Goal: Task Accomplishment & Management: Manage account settings

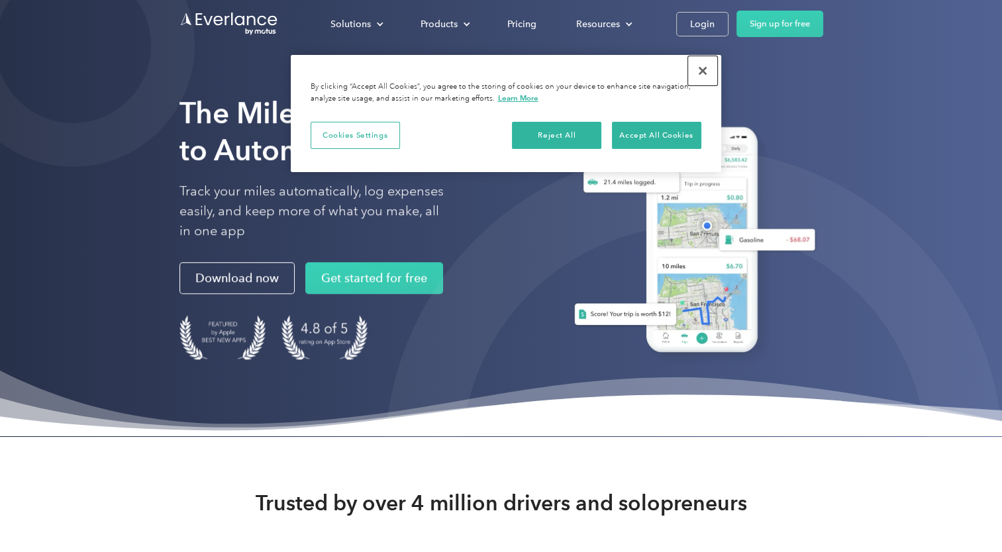
click at [704, 70] on button "Close" at bounding box center [702, 70] width 29 height 29
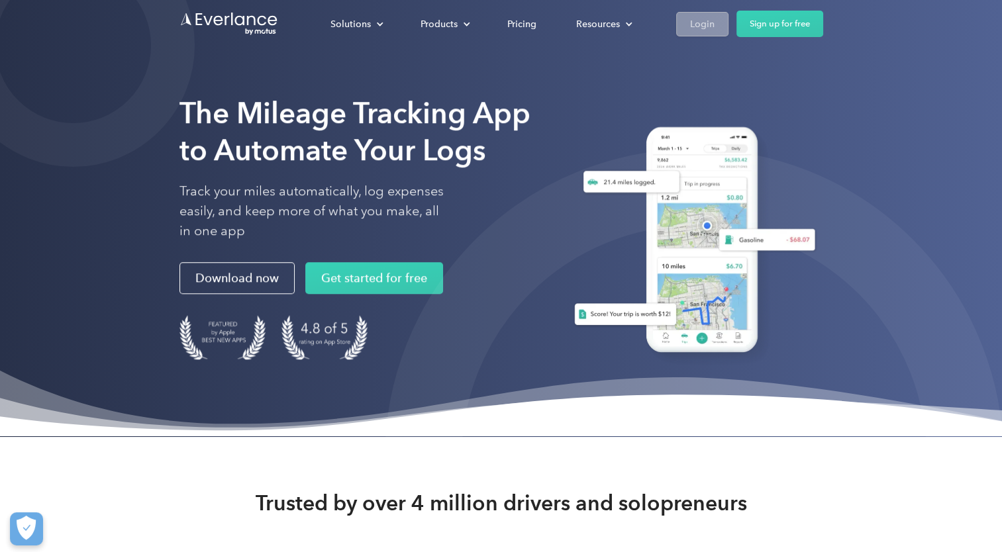
click at [706, 23] on div "Login" at bounding box center [702, 24] width 24 height 17
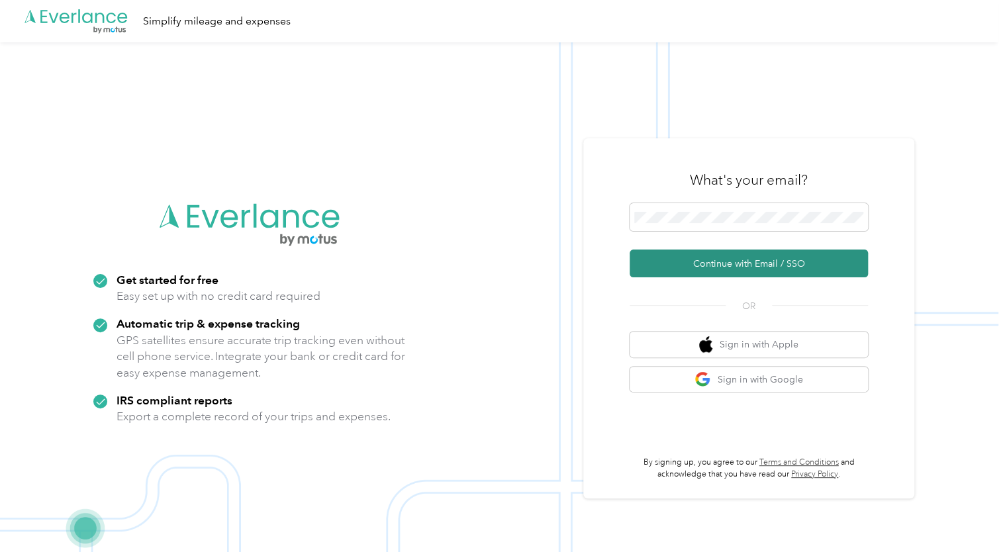
click at [735, 263] on button "Continue with Email / SSO" at bounding box center [749, 264] width 238 height 28
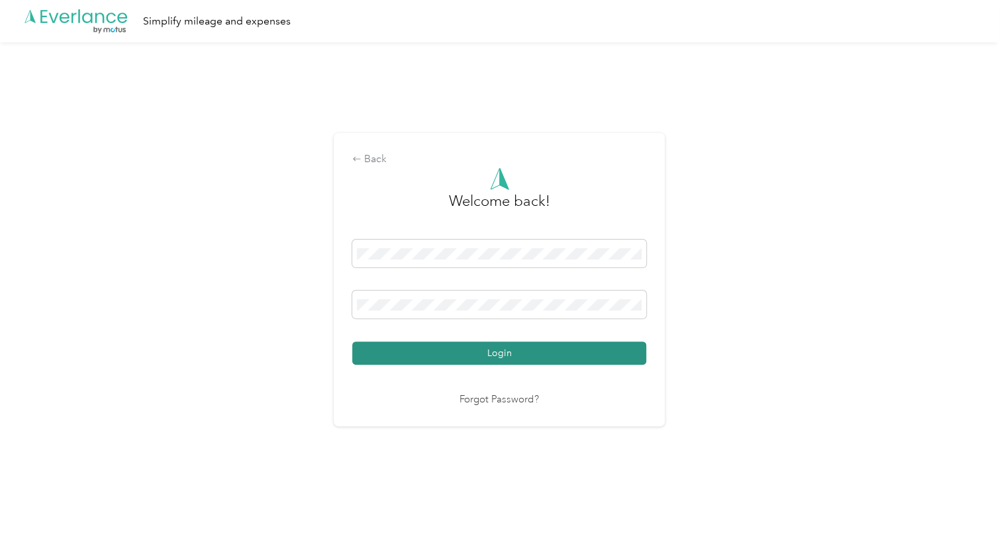
click at [466, 351] on button "Login" at bounding box center [499, 353] width 294 height 23
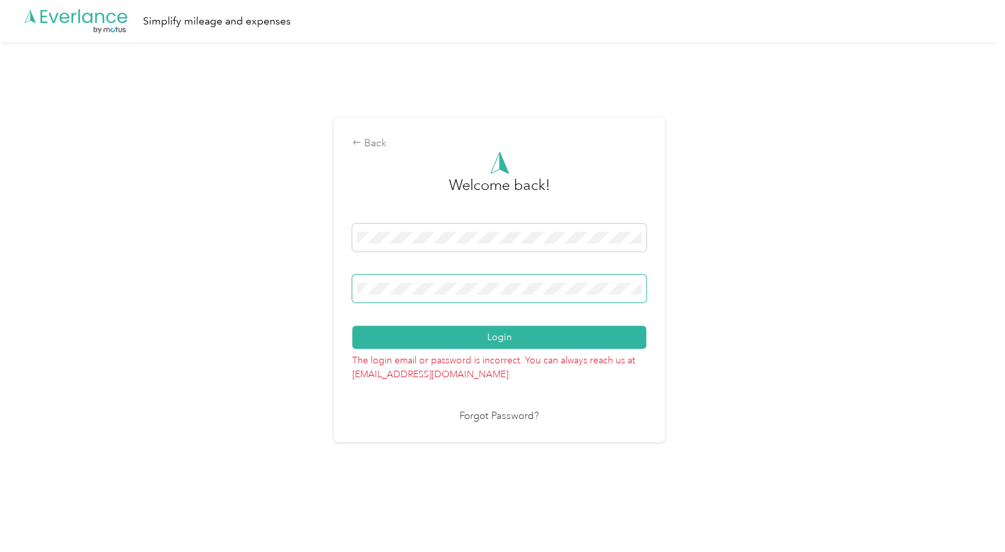
click at [323, 274] on div "Back Welcome back! Login The login email or password is incorrect. You can alwa…" at bounding box center [499, 285] width 998 height 486
click at [352, 326] on button "Login" at bounding box center [499, 337] width 294 height 23
click at [274, 278] on div "Back Welcome back! Login The login email or password is incorrect. You can alwa…" at bounding box center [499, 285] width 998 height 486
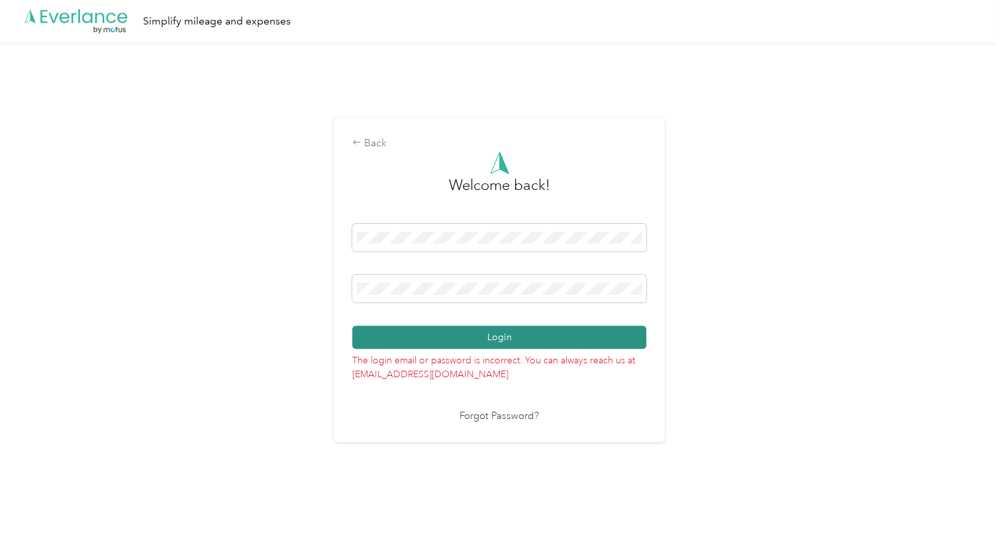
click at [503, 338] on button "Login" at bounding box center [499, 337] width 294 height 23
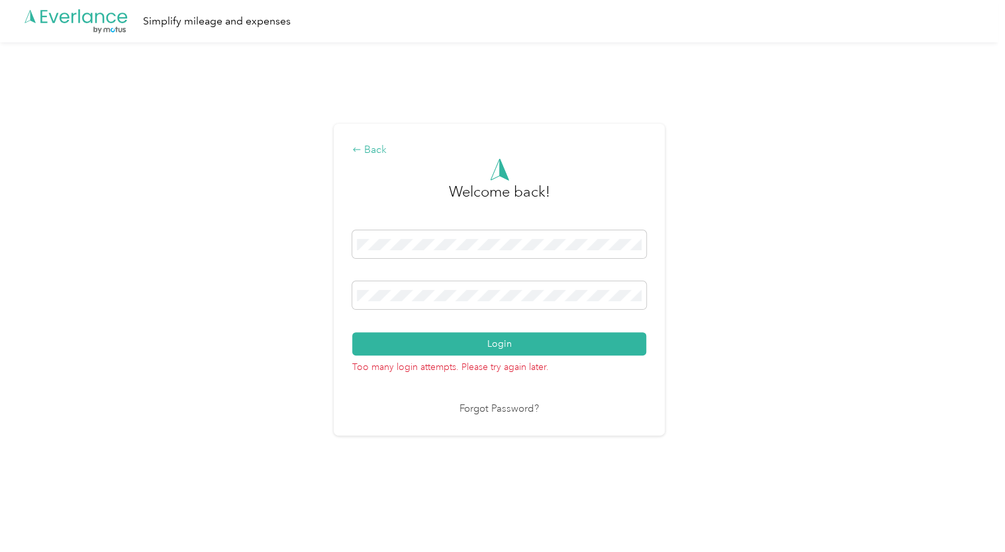
click at [372, 145] on div "Back" at bounding box center [499, 150] width 294 height 16
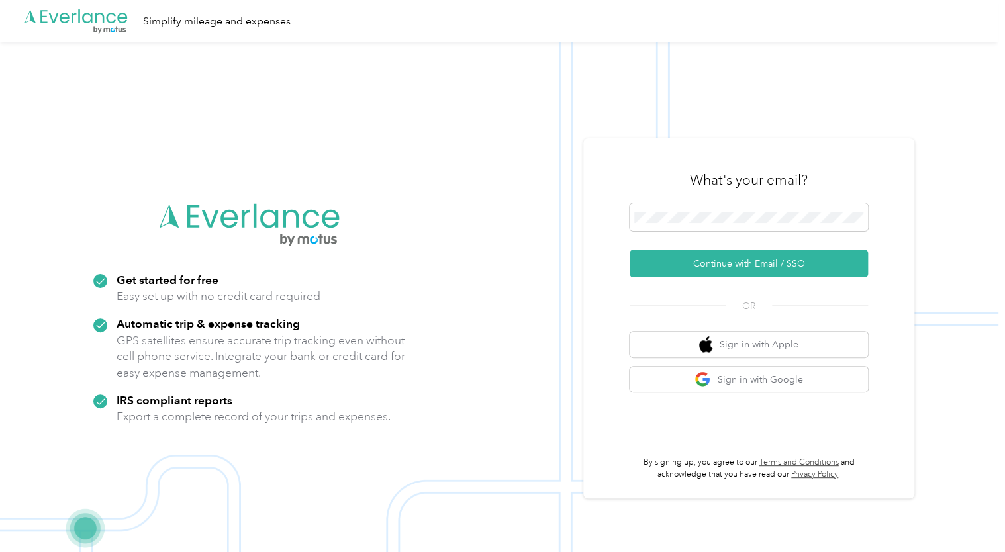
scroll to position [42, 0]
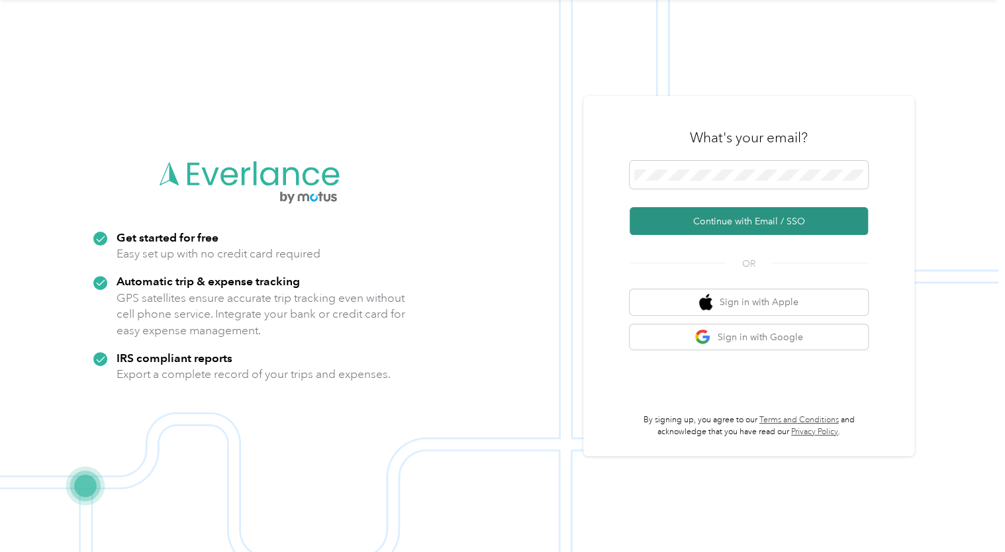
click at [759, 220] on button "Continue with Email / SSO" at bounding box center [749, 221] width 238 height 28
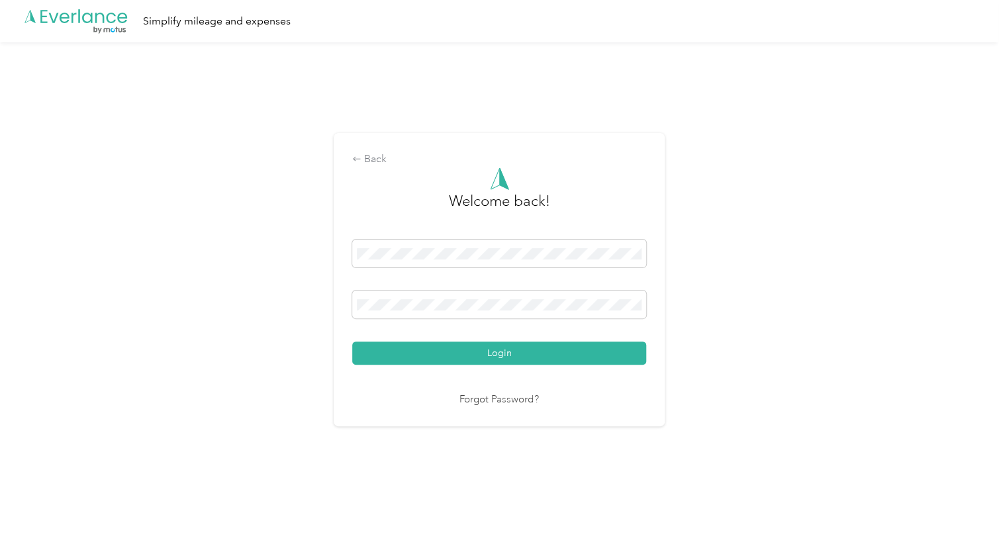
click at [499, 401] on link "Forgot Password?" at bounding box center [498, 400] width 79 height 15
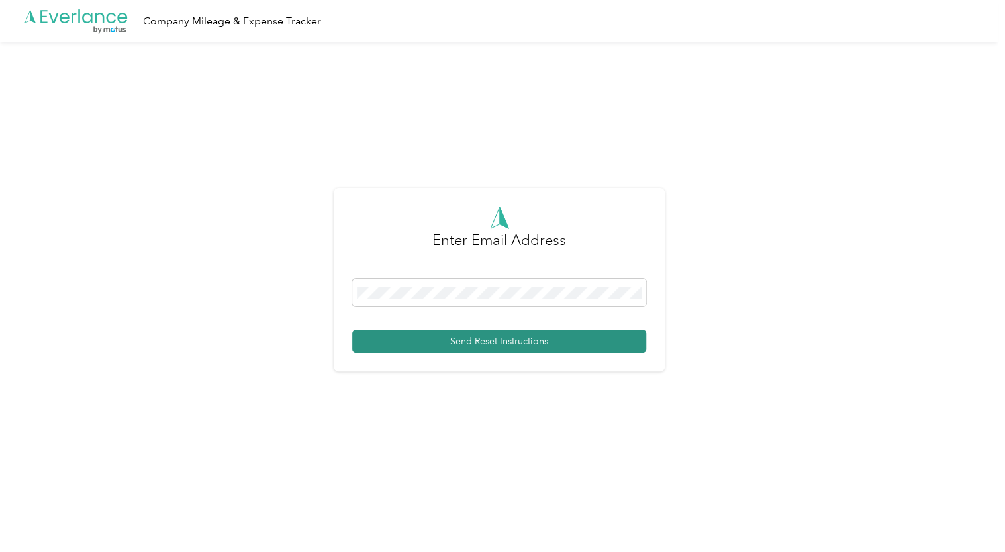
click at [465, 340] on button "Send Reset Instructions" at bounding box center [499, 341] width 294 height 23
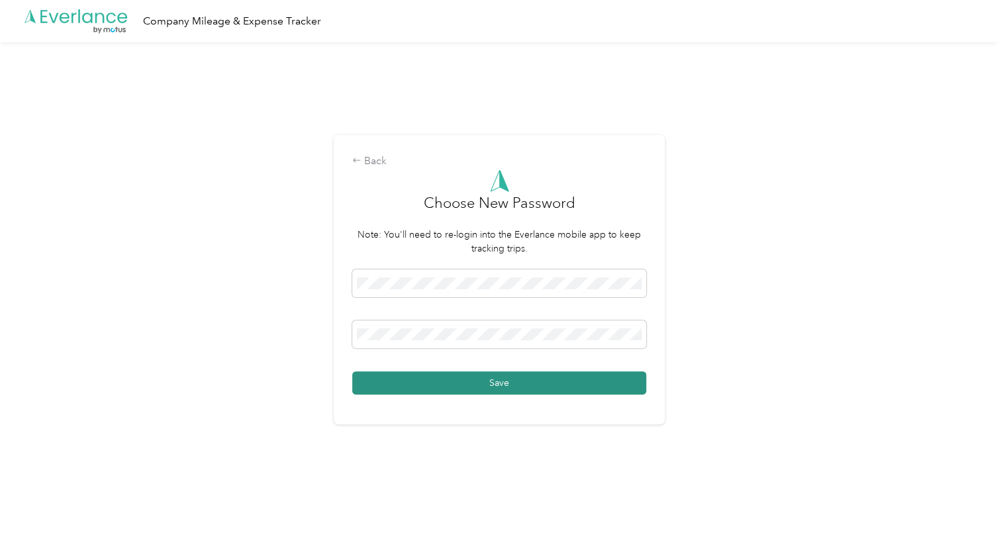
click at [491, 383] on button "Save" at bounding box center [499, 382] width 294 height 23
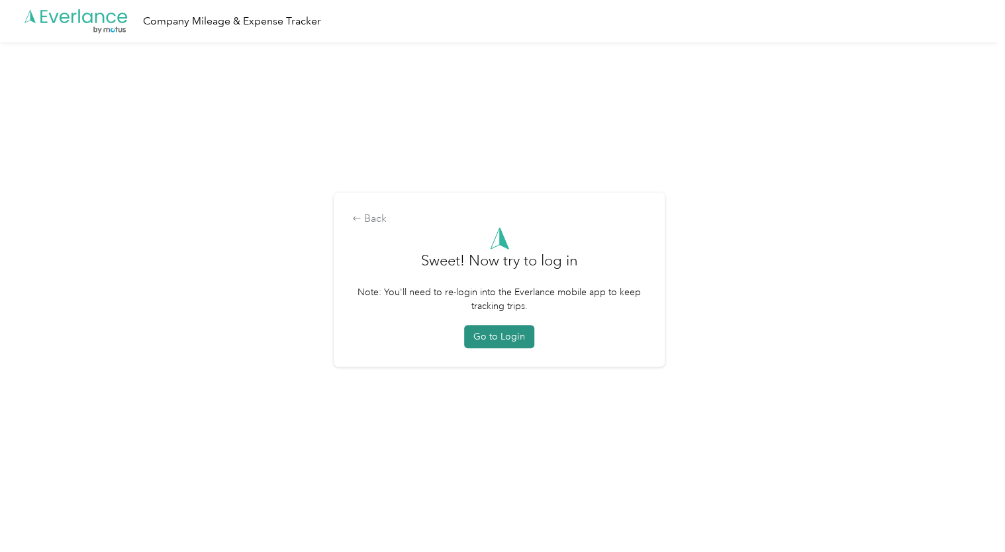
click at [514, 334] on button "Go to Login" at bounding box center [499, 336] width 70 height 23
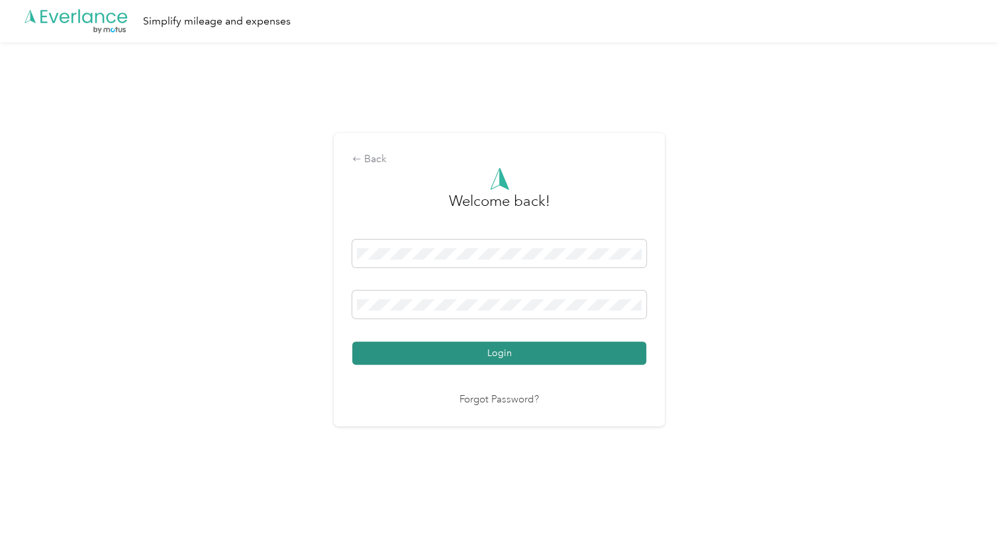
click at [507, 350] on button "Login" at bounding box center [499, 353] width 294 height 23
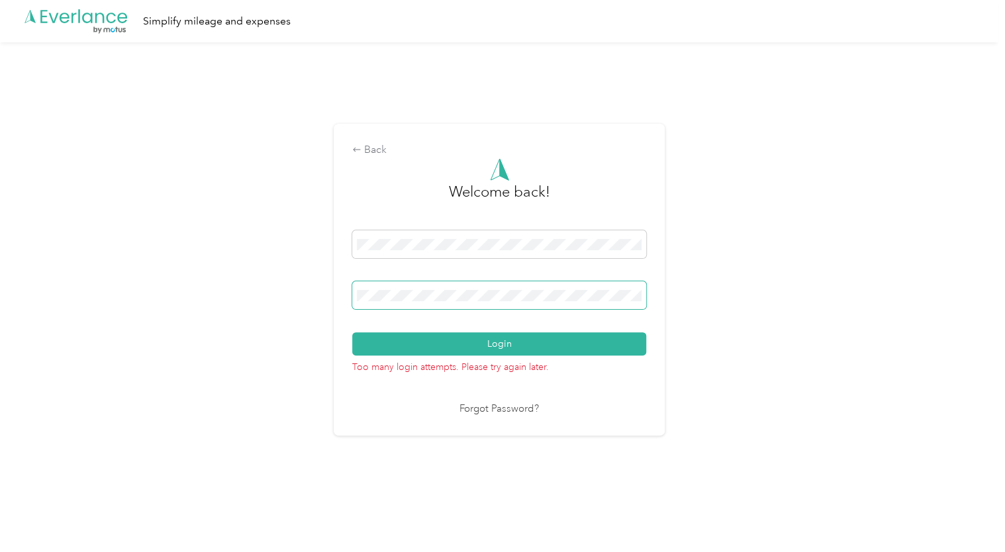
click at [299, 295] on div "Back Welcome back! Login Too many login attempts. Please try again later. Forgo…" at bounding box center [499, 285] width 998 height 486
click at [501, 412] on link "Forgot Password?" at bounding box center [498, 409] width 79 height 15
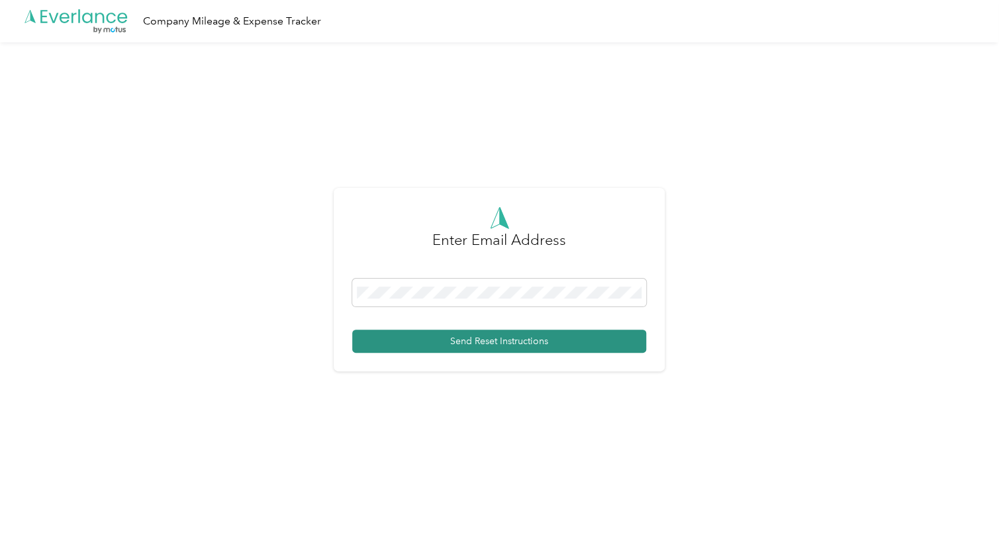
click at [497, 338] on button "Send Reset Instructions" at bounding box center [499, 341] width 294 height 23
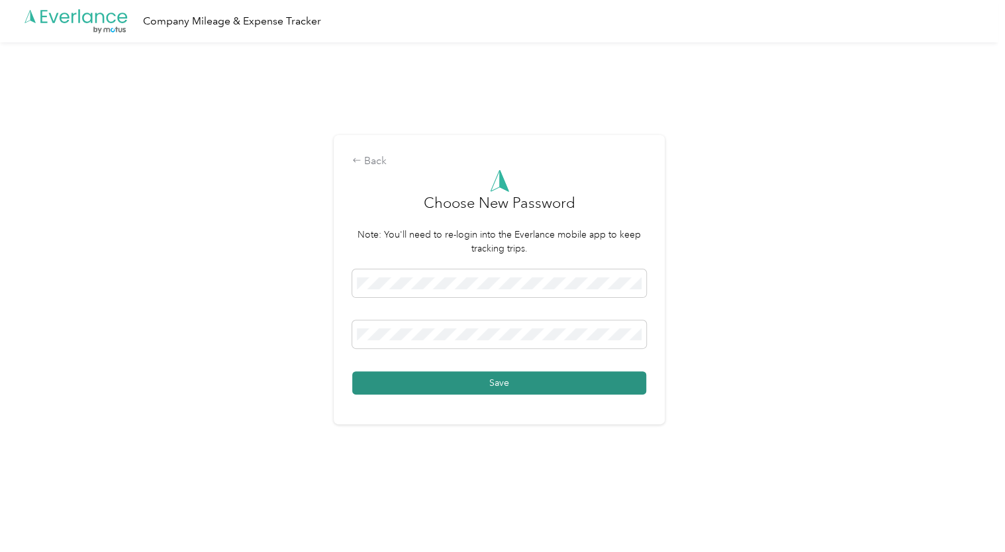
click at [497, 385] on button "Save" at bounding box center [499, 382] width 294 height 23
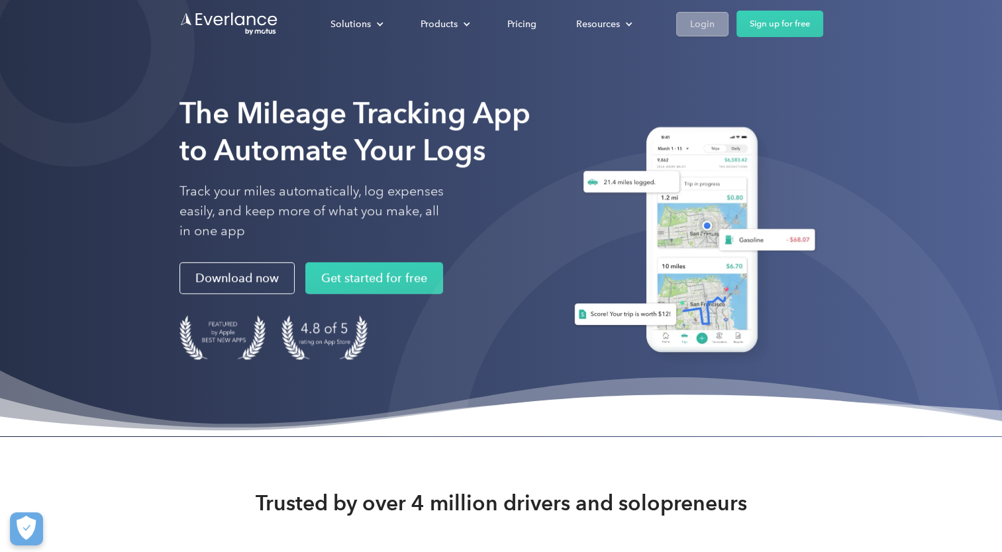
click at [699, 20] on div "Login" at bounding box center [702, 24] width 24 height 17
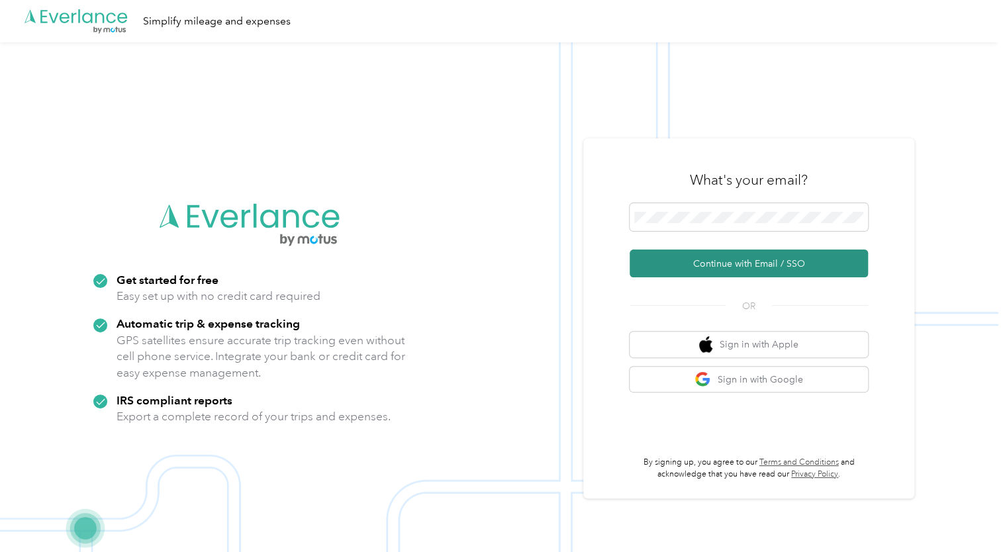
click at [719, 263] on button "Continue with Email / SSO" at bounding box center [749, 264] width 238 height 28
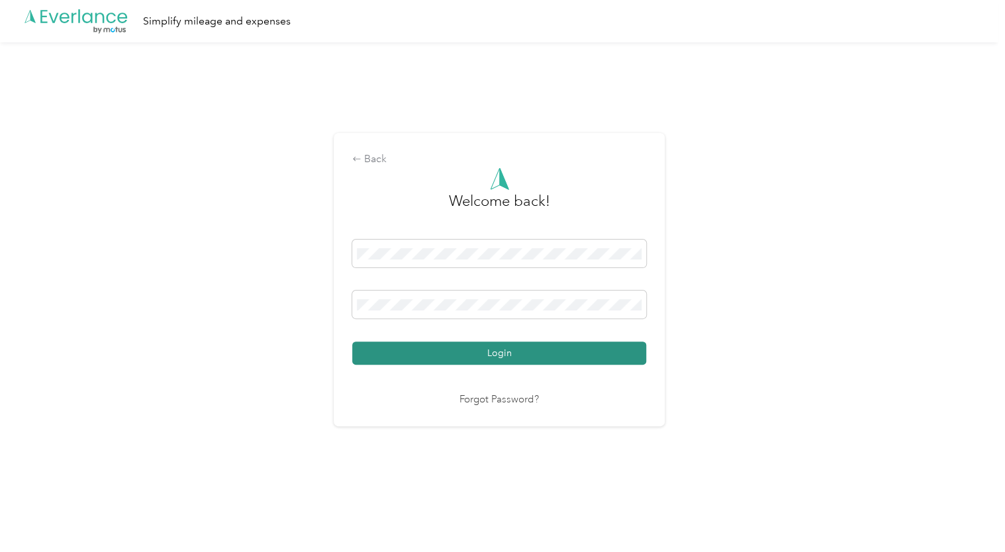
click at [489, 355] on button "Login" at bounding box center [499, 353] width 294 height 23
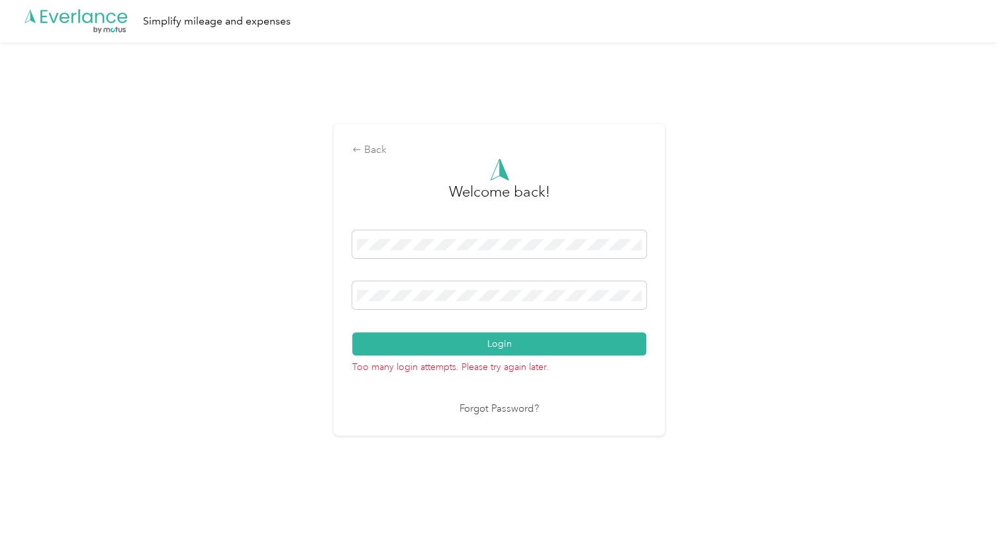
click at [498, 409] on link "Forgot Password?" at bounding box center [498, 409] width 79 height 15
